Goal: Check status: Check status

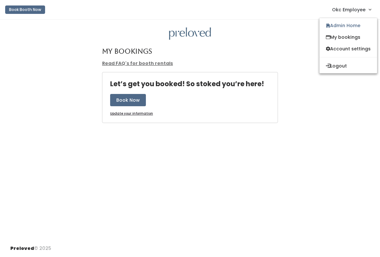
click at [358, 27] on link "Admin Home" at bounding box center [349, 26] width 58 height 12
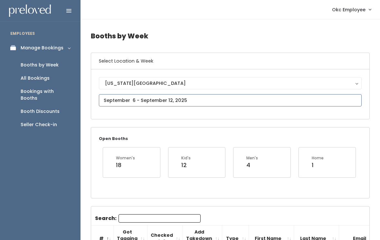
click at [179, 97] on input "text" at bounding box center [230, 100] width 263 height 12
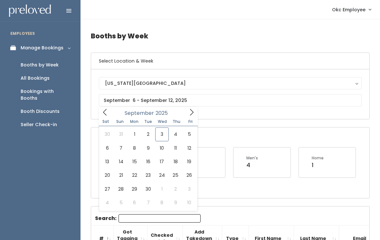
click at [204, 141] on div "Open Booths Women's 18 Kid's 12 Men's 4 Home 1" at bounding box center [230, 162] width 278 height 70
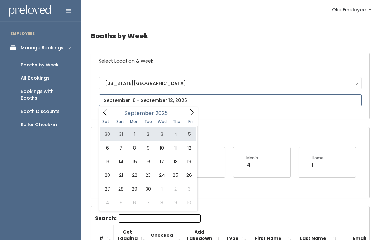
type input "[DATE] to [DATE]"
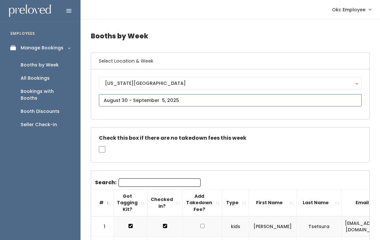
click at [182, 98] on input "text" at bounding box center [230, 100] width 263 height 12
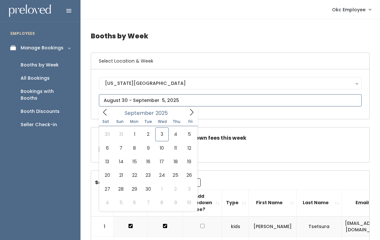
type input "September 27 to October 3"
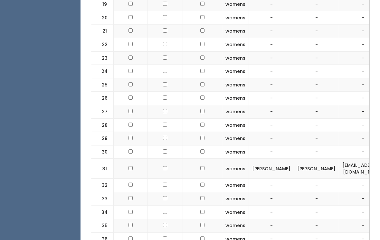
scroll to position [521, 0]
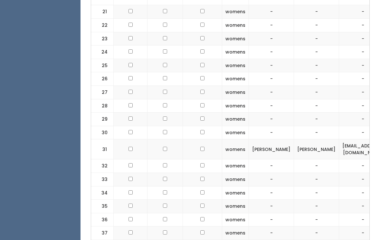
click at [339, 160] on td "-" at bounding box center [363, 167] width 48 height 14
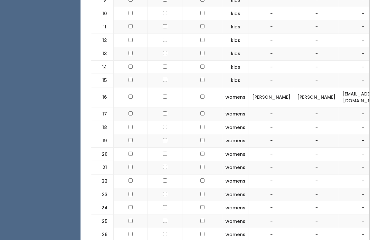
scroll to position [366, 0]
